Goal: Information Seeking & Learning: Learn about a topic

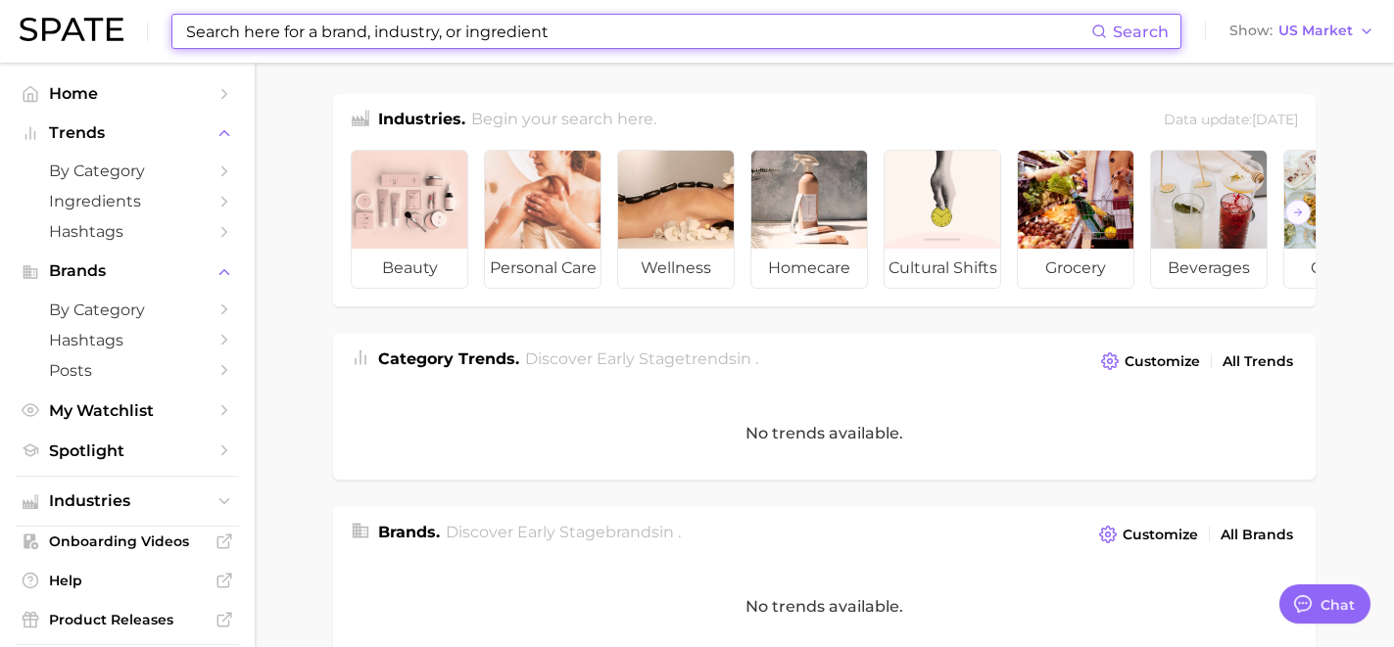
click at [224, 25] on input at bounding box center [637, 31] width 907 height 33
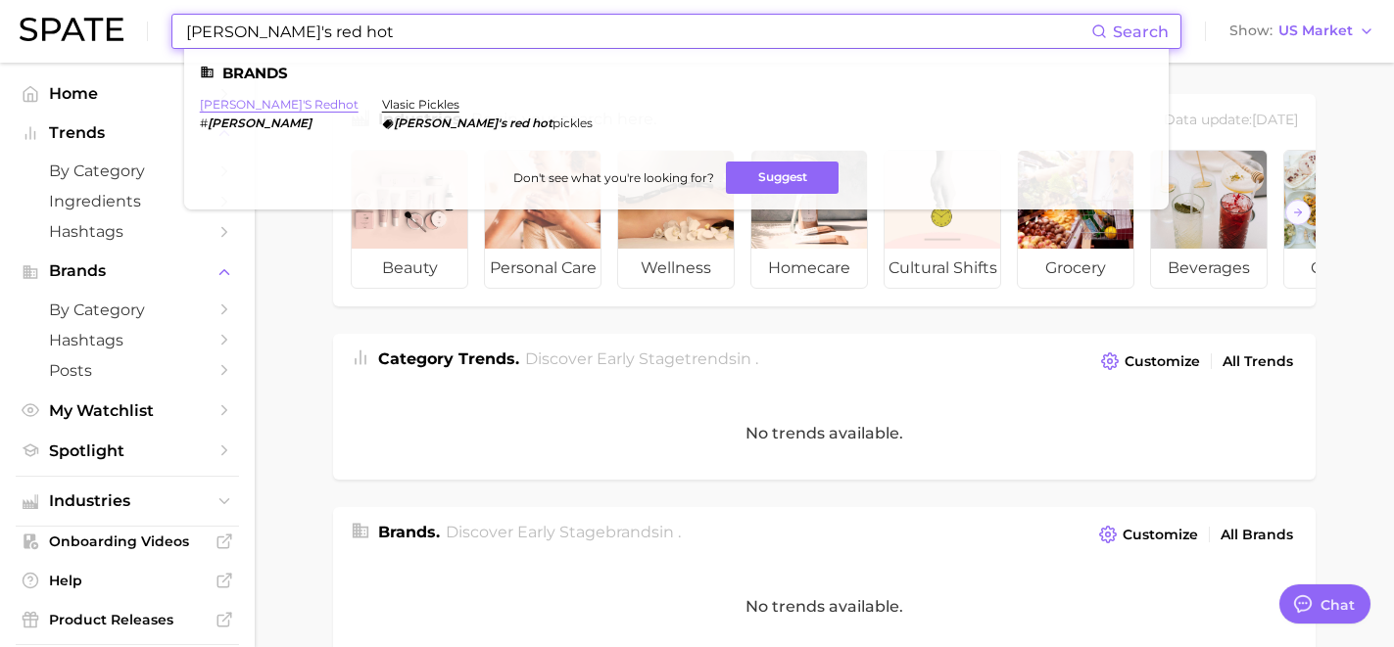
type input "[PERSON_NAME]'s red hot"
click at [250, 101] on link "[PERSON_NAME]'s redhot" at bounding box center [279, 104] width 159 height 15
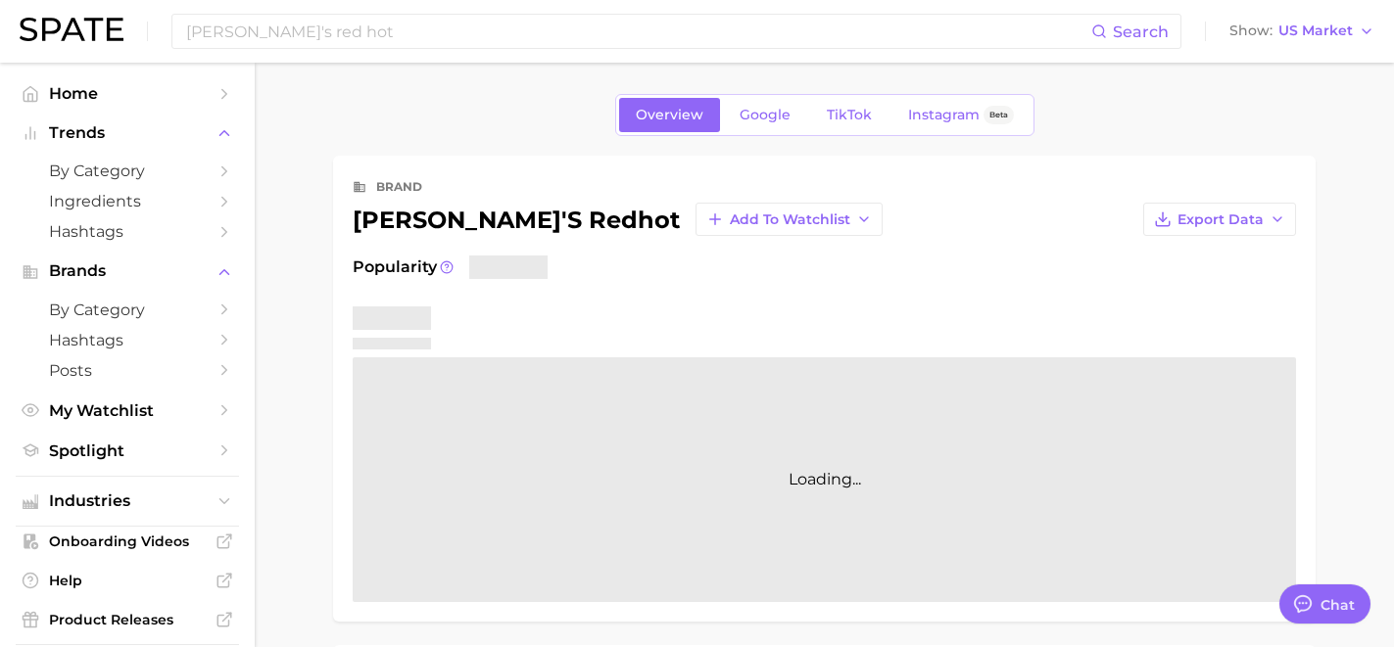
type textarea "x"
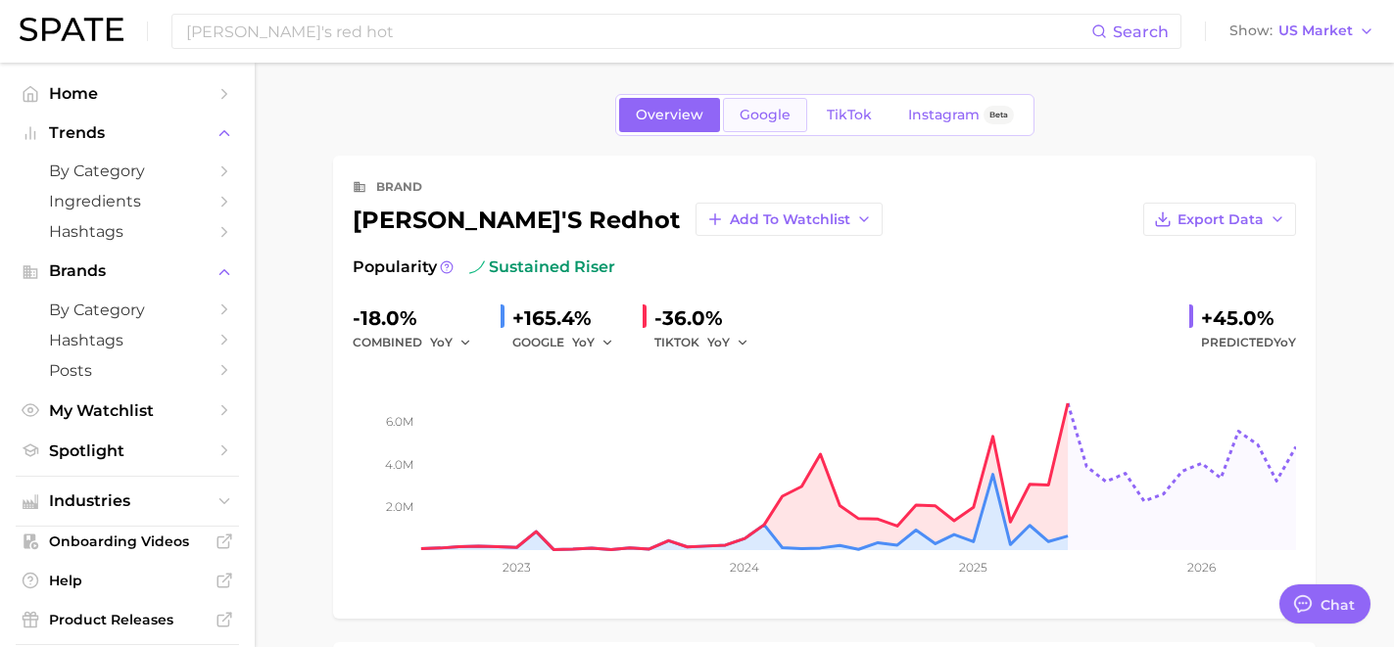
click at [747, 120] on span "Google" at bounding box center [764, 115] width 51 height 17
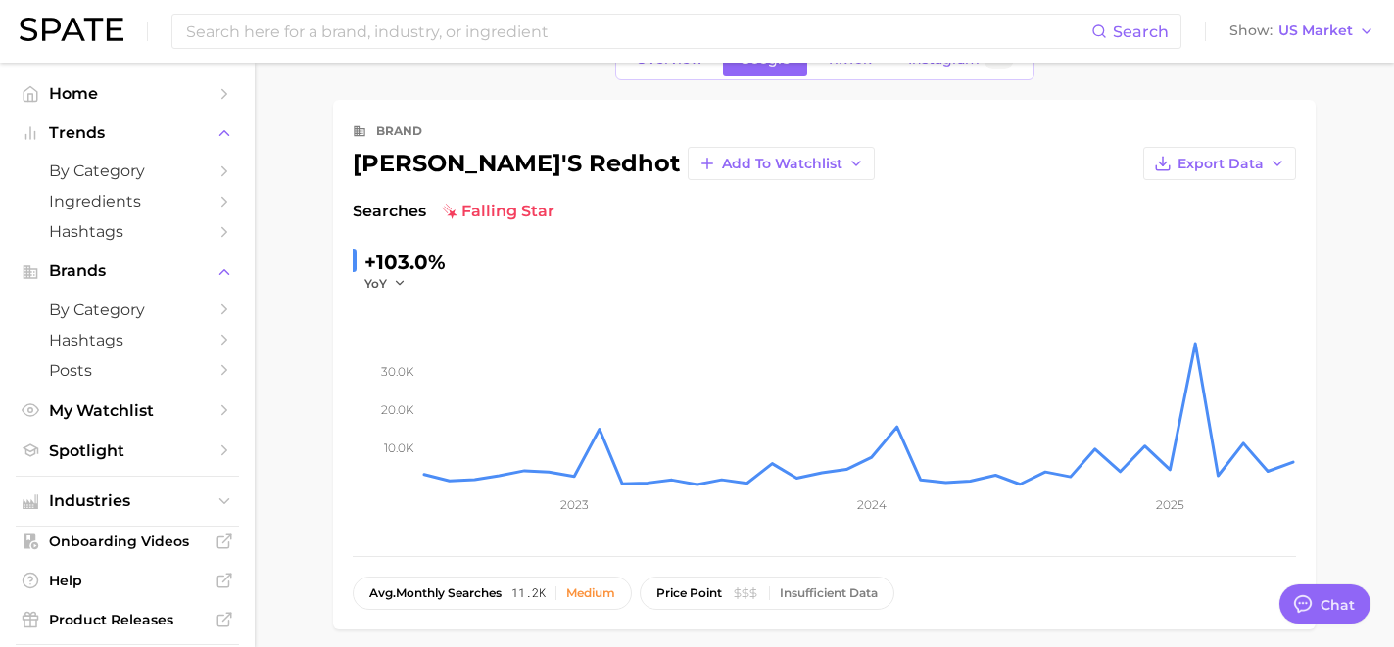
scroll to position [53, 0]
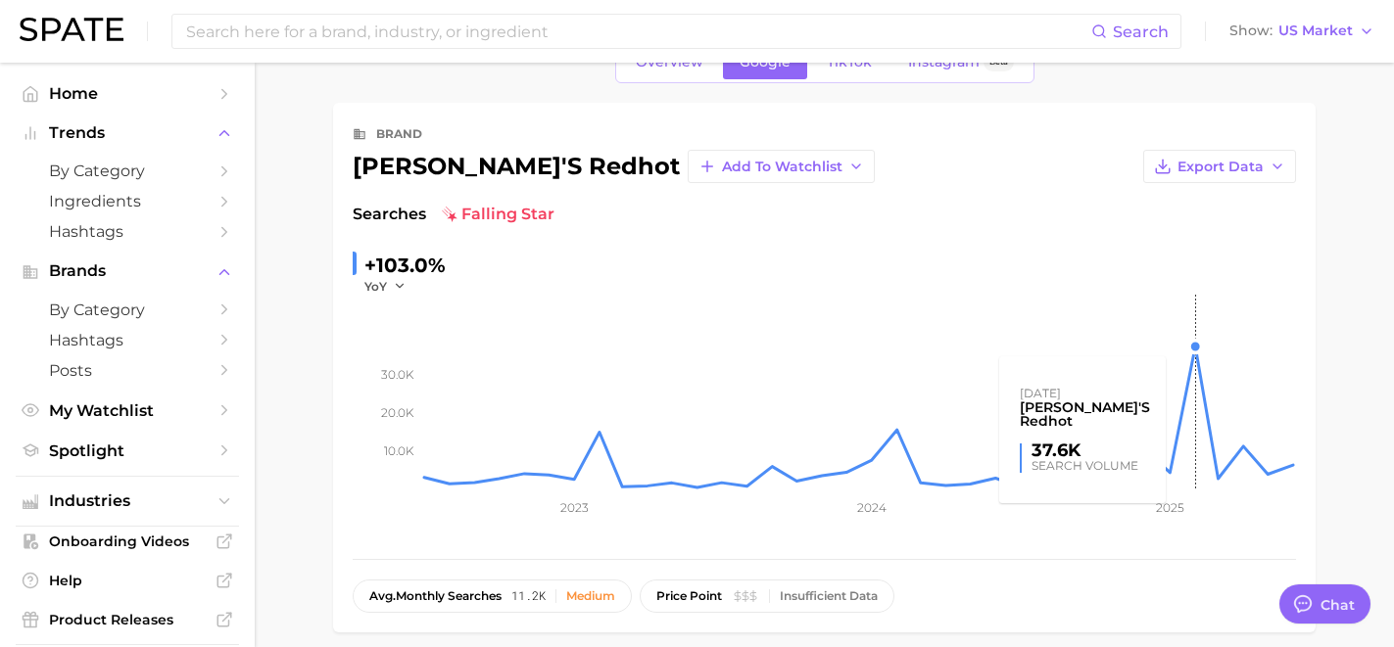
click at [1196, 352] on rect at bounding box center [858, 393] width 875 height 196
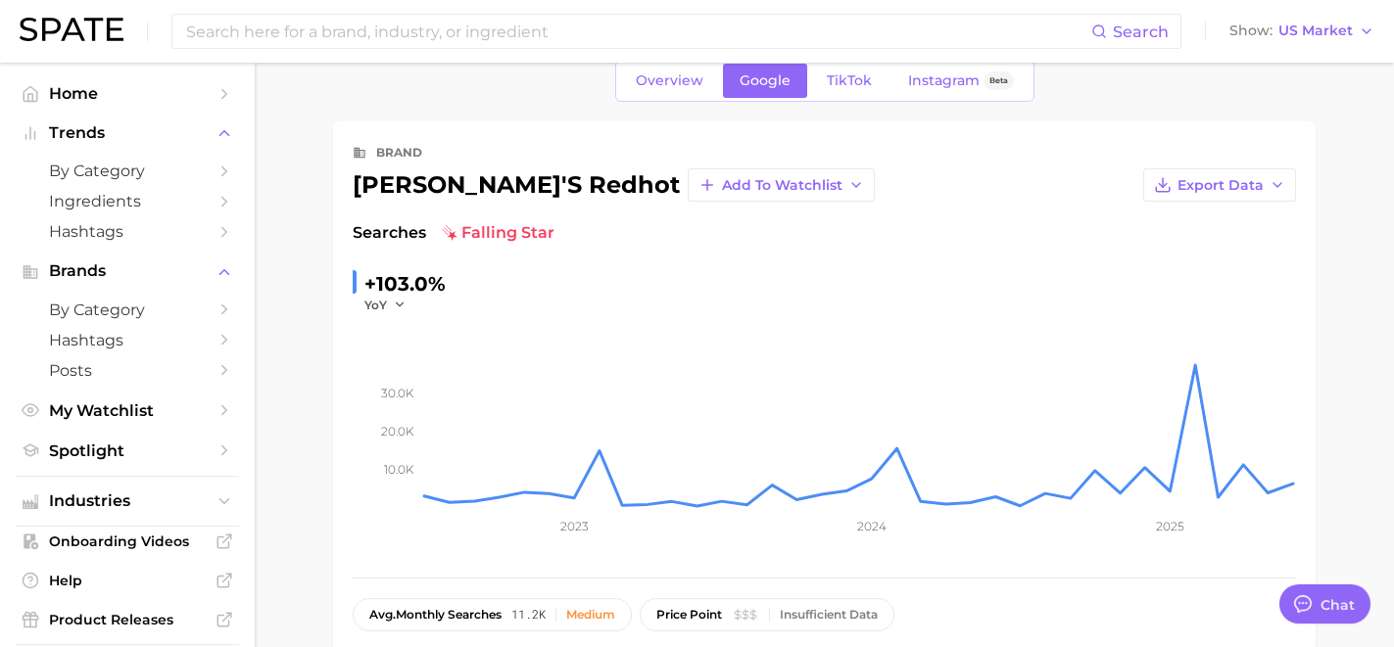
scroll to position [57, 0]
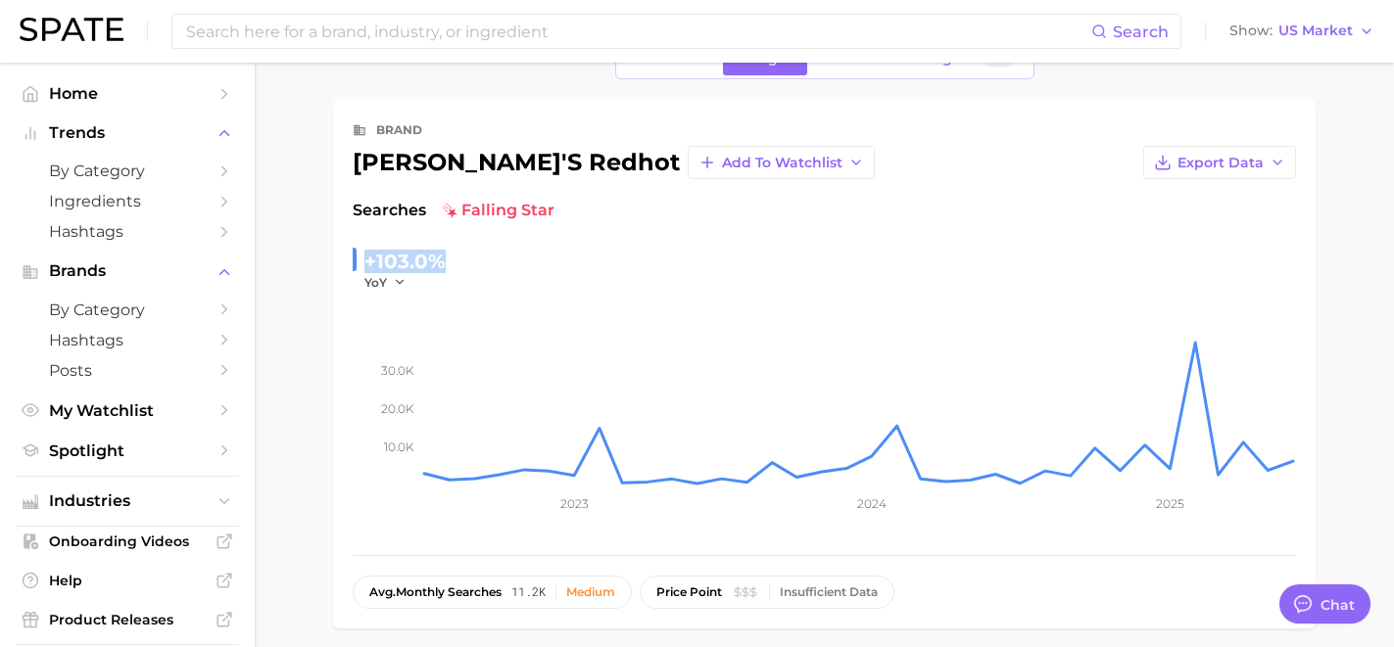
drag, startPoint x: 445, startPoint y: 261, endPoint x: 366, endPoint y: 258, distance: 78.4
click at [367, 260] on div "+103.0% YoY" at bounding box center [824, 268] width 943 height 45
copy div "+103.0%"
click at [713, 251] on div "+103.0% YoY" at bounding box center [824, 268] width 943 height 45
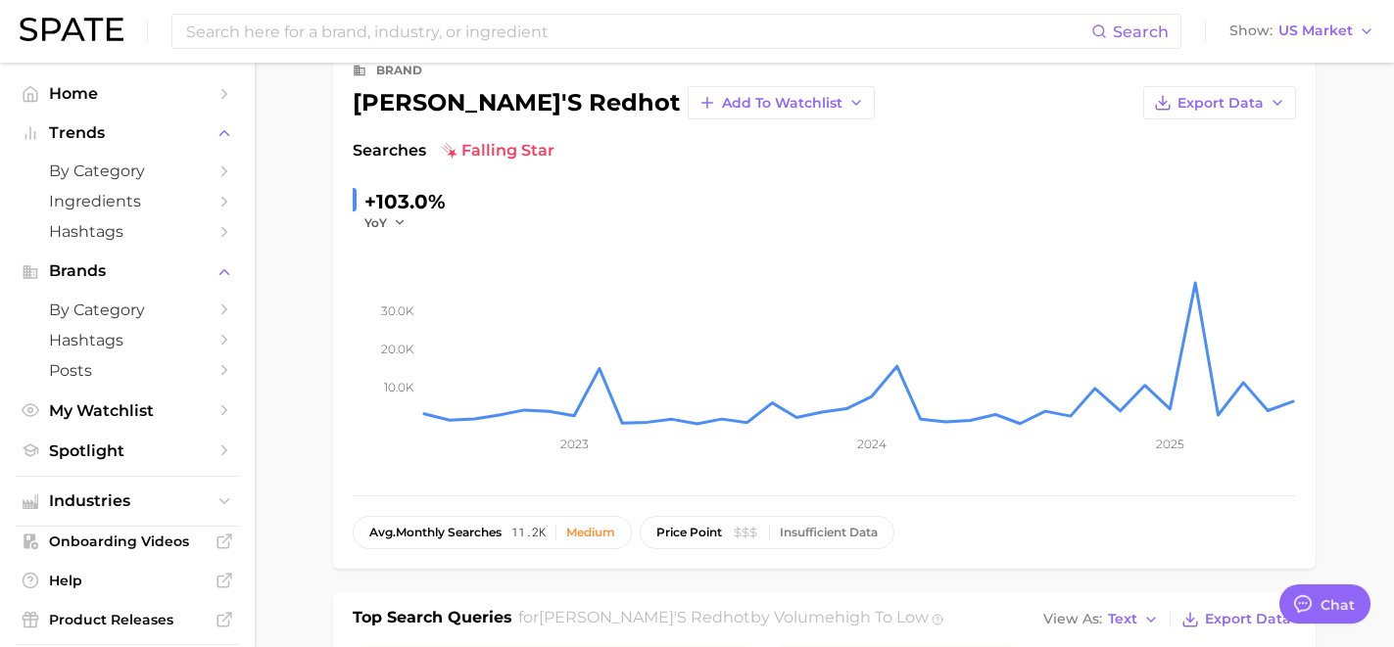
scroll to position [119, 0]
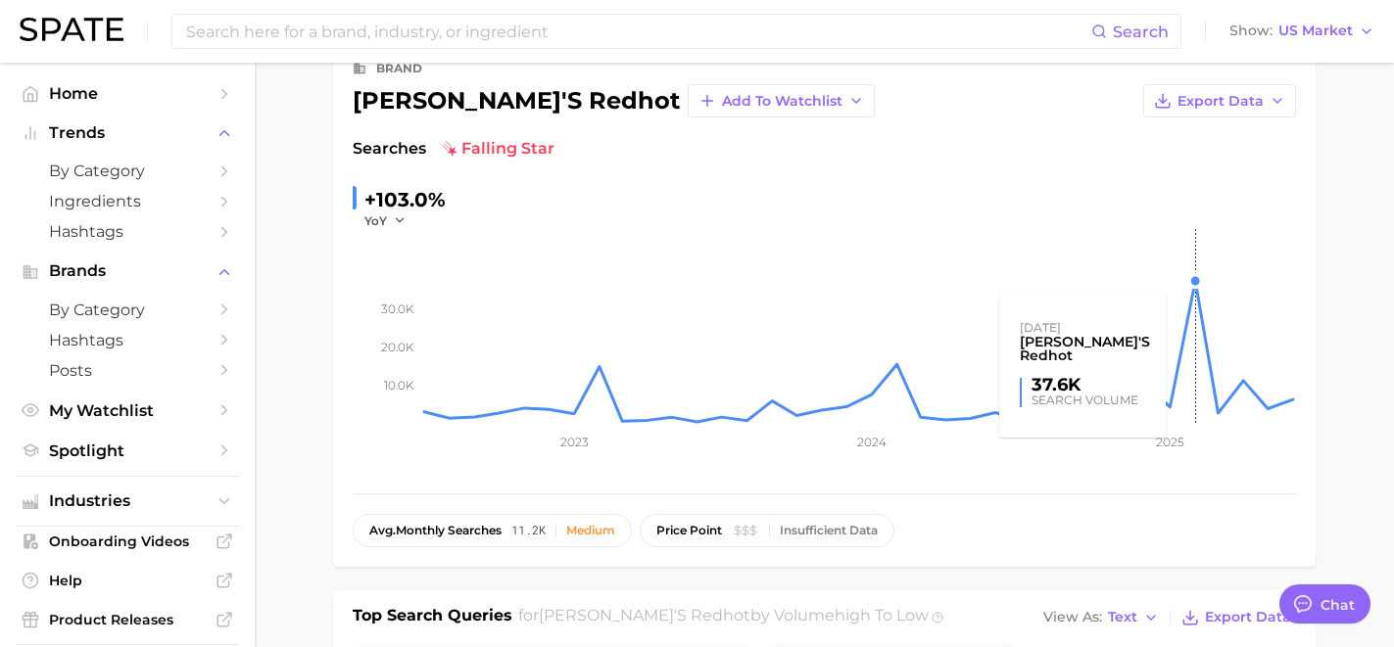
click at [1196, 289] on rect at bounding box center [858, 327] width 875 height 196
click at [1197, 294] on rect at bounding box center [858, 327] width 875 height 196
click at [1197, 291] on rect at bounding box center [858, 327] width 875 height 196
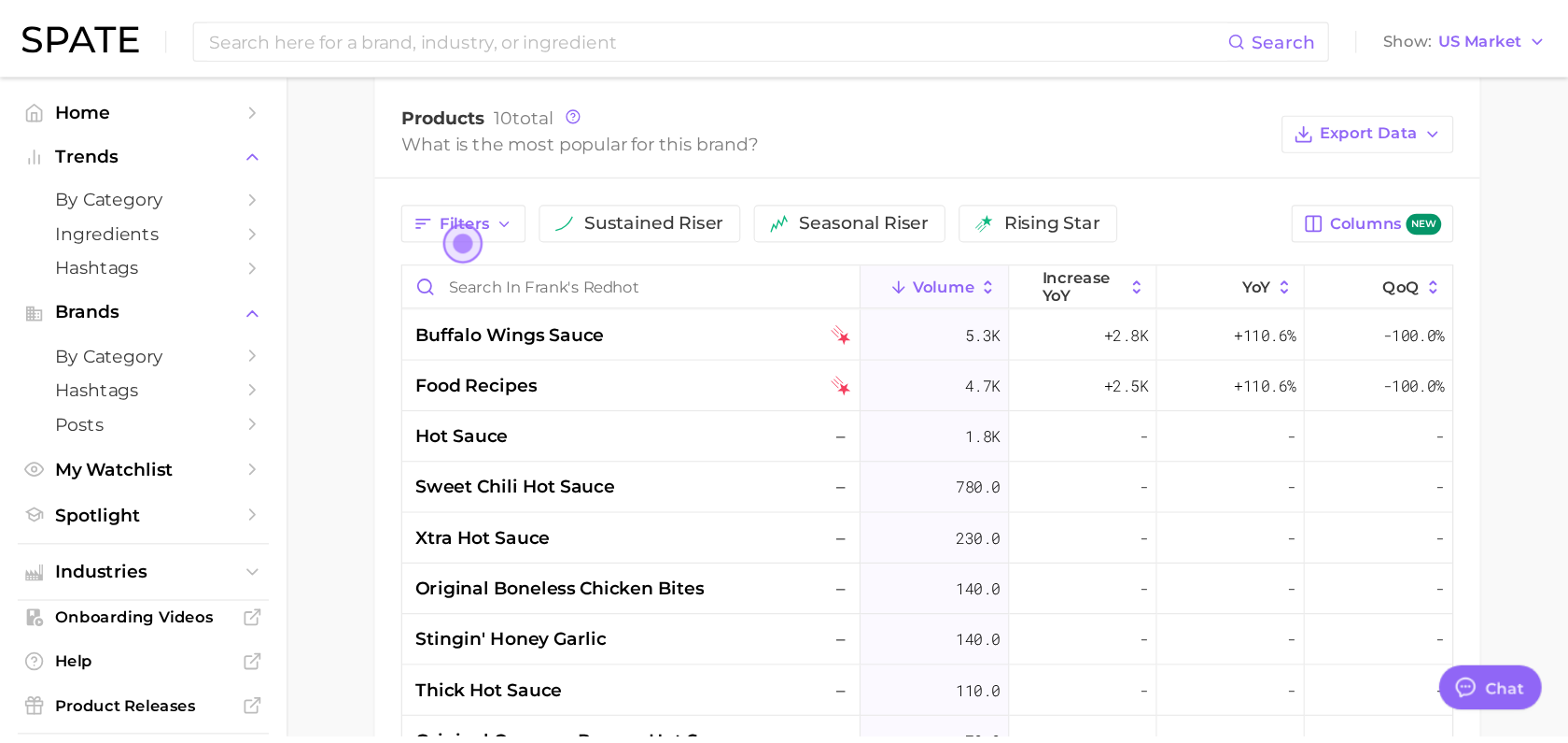
scroll to position [858, 0]
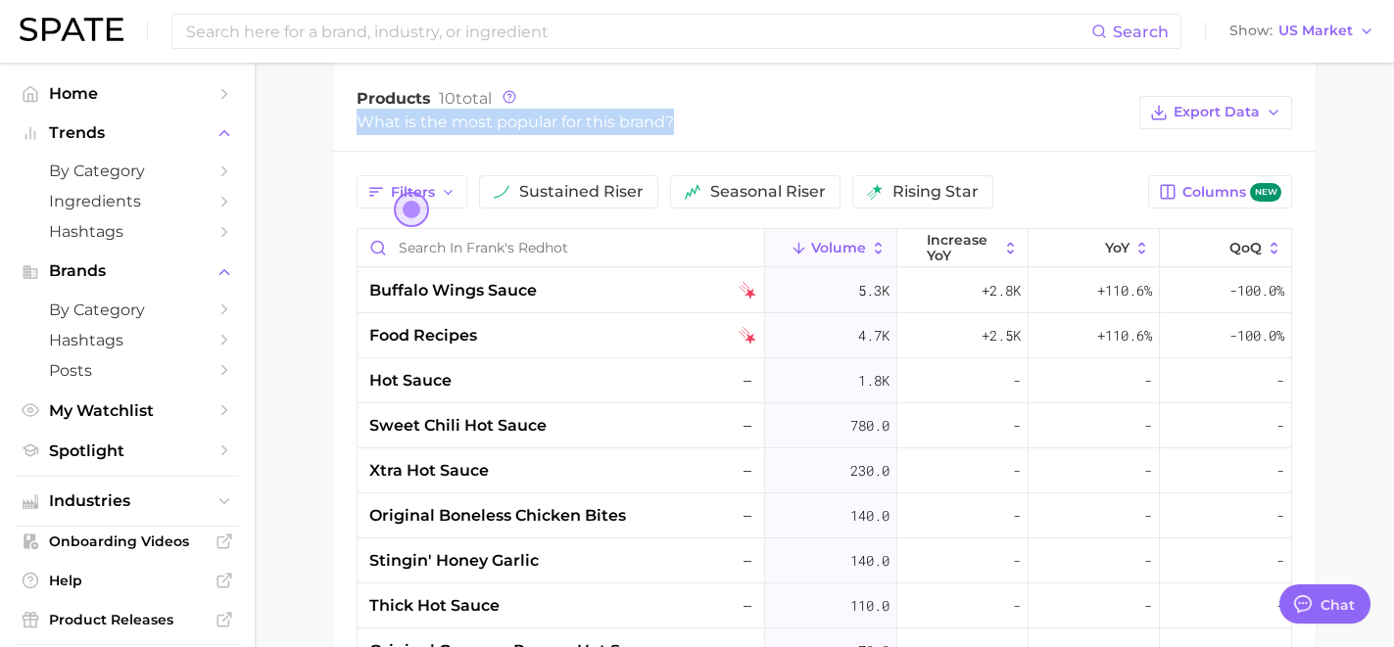
drag, startPoint x: 689, startPoint y: 125, endPoint x: 313, endPoint y: 126, distance: 376.1
click at [313, 126] on main "Overview Google TikTok Instagram Beta brand frank's redhot Add to Watchlist Exp…" at bounding box center [824, 2] width 1139 height 1679
copy div "What is the most popular for this brand?"
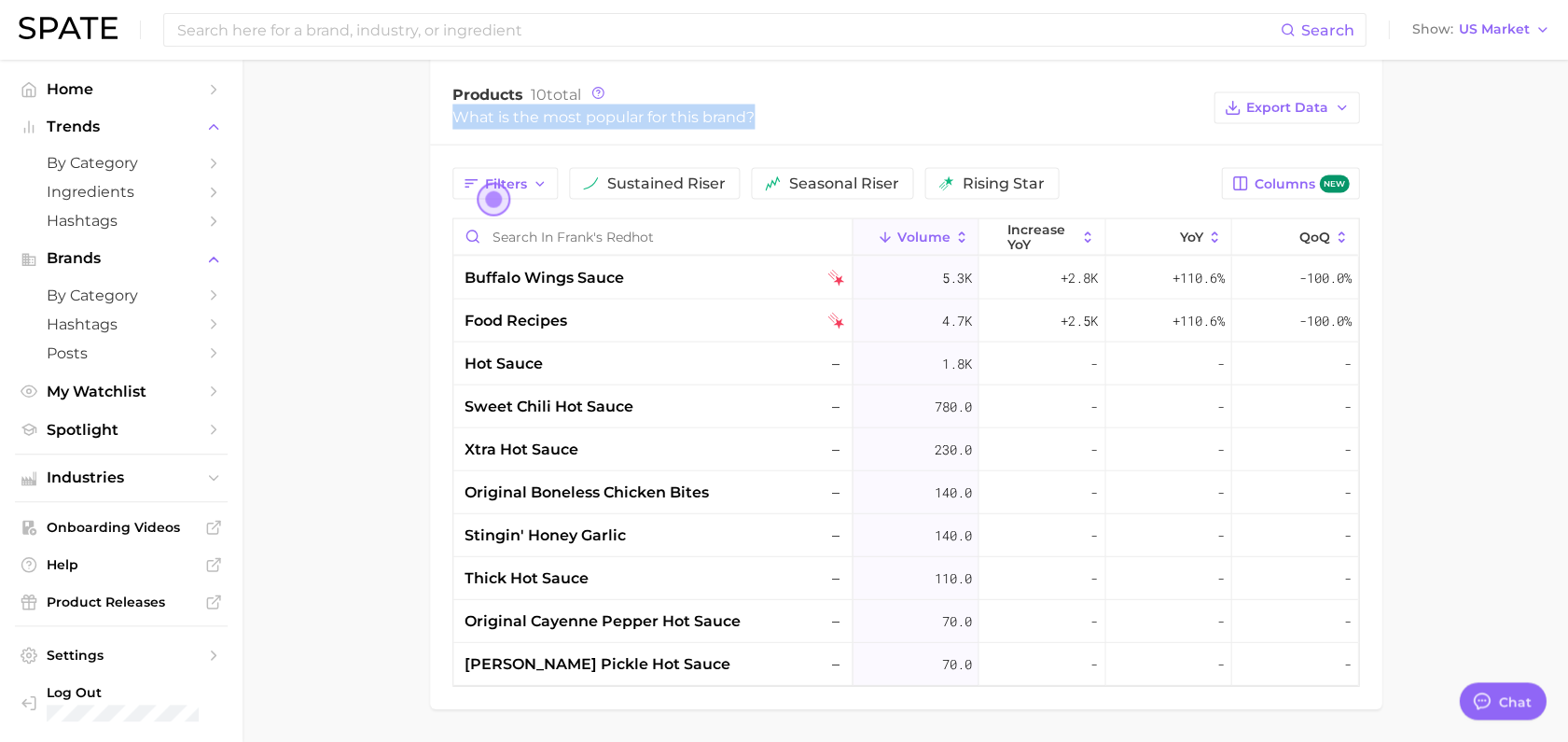
type textarea "x"
